Goal: Transaction & Acquisition: Subscribe to service/newsletter

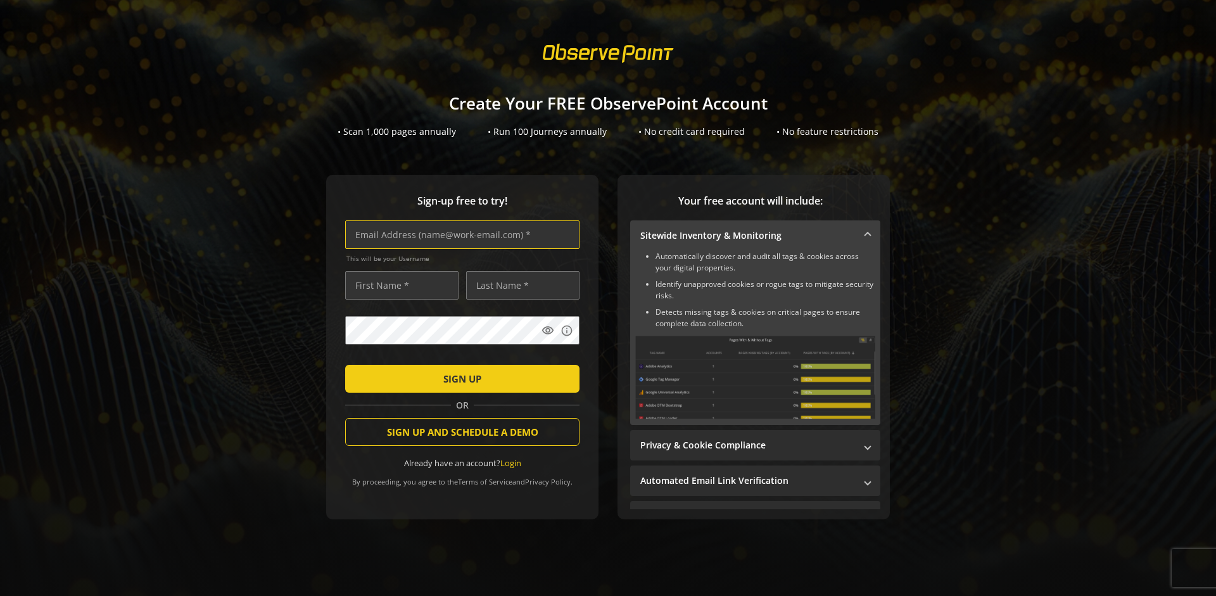
click at [459, 234] on input "text" at bounding box center [462, 234] width 234 height 29
type input "[EMAIL_ADDRESS][DOMAIN_NAME]"
click at [398, 285] on input "text" at bounding box center [401, 285] width 113 height 29
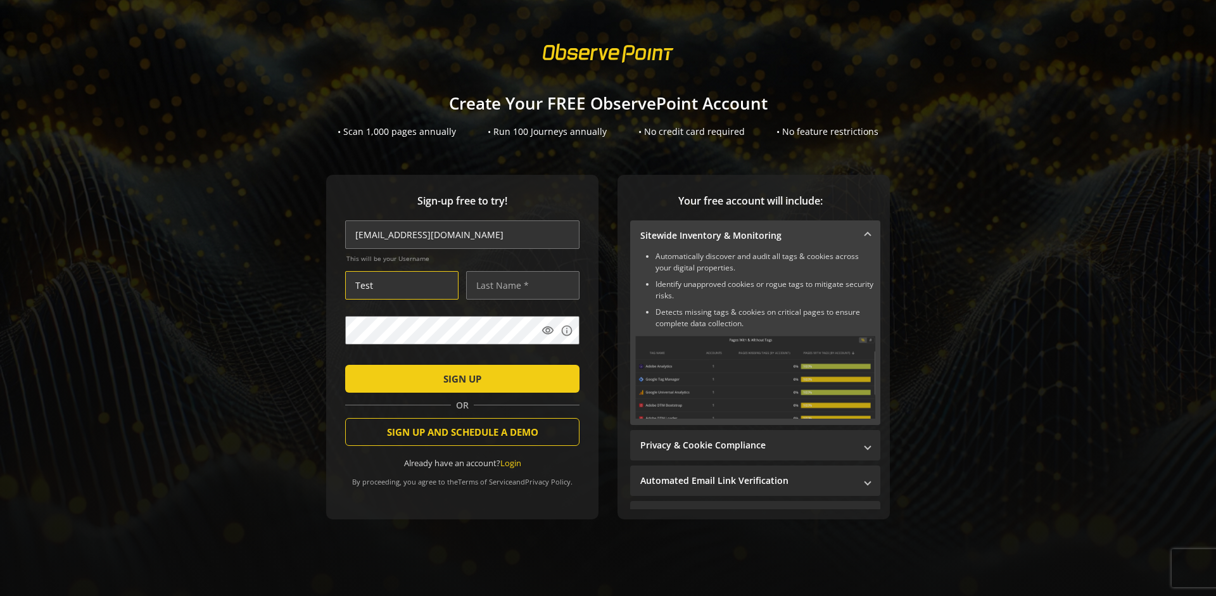
type input "Test"
click at [519, 285] on input "text" at bounding box center [522, 285] width 113 height 29
type input "Test"
click at [459, 378] on span "SIGN UP" at bounding box center [462, 378] width 38 height 23
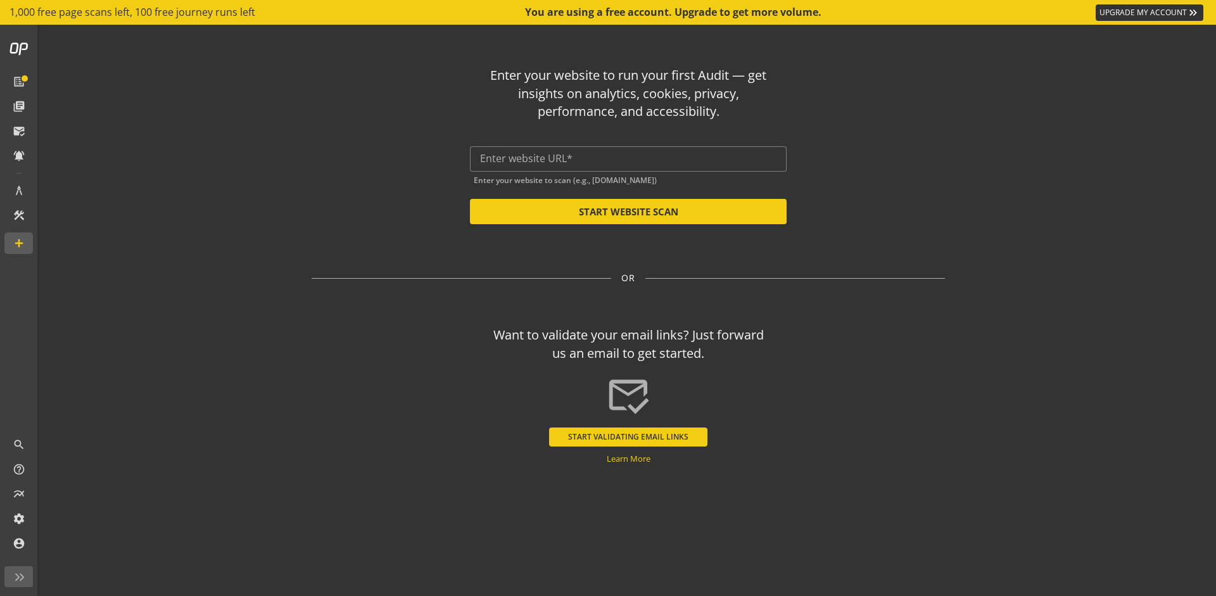
click at [628, 436] on button "START VALIDATING EMAIL LINKS" at bounding box center [628, 437] width 158 height 19
